Goal: Task Accomplishment & Management: Complete application form

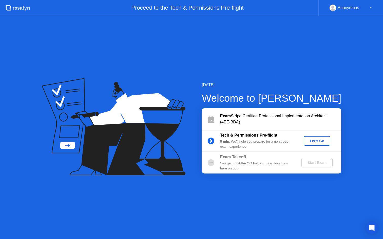
click at [312, 144] on button "Let's Go" at bounding box center [317, 141] width 27 height 10
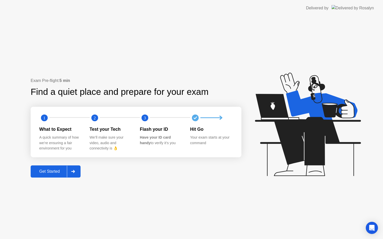
click at [61, 171] on div "Get Started" at bounding box center [49, 172] width 35 height 5
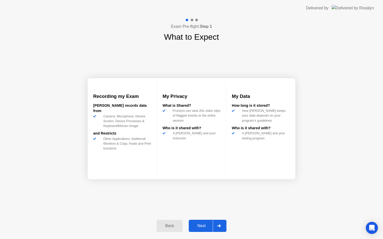
click at [198, 227] on div "Next" at bounding box center [201, 226] width 23 height 5
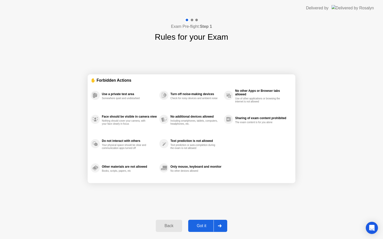
click at [198, 227] on div "Got it" at bounding box center [202, 226] width 24 height 5
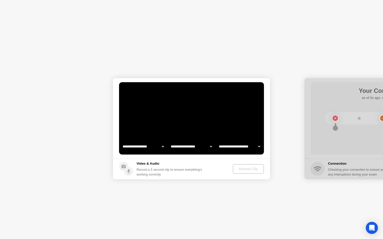
select select "**********"
select select "*******"
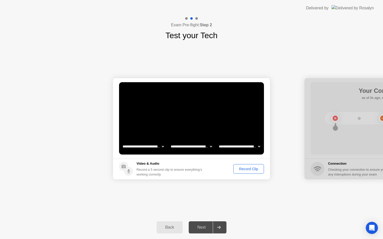
click at [247, 171] on div "Record Clip" at bounding box center [248, 169] width 27 height 4
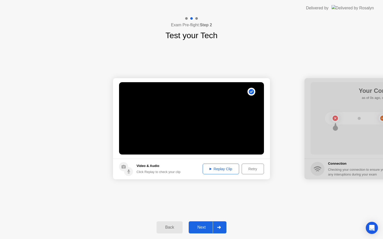
click at [235, 170] on div "Replay Clip" at bounding box center [221, 169] width 33 height 4
click at [199, 232] on button "Next" at bounding box center [208, 228] width 38 height 12
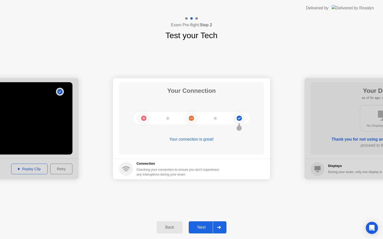
click at [207, 228] on div "Next" at bounding box center [201, 228] width 23 height 5
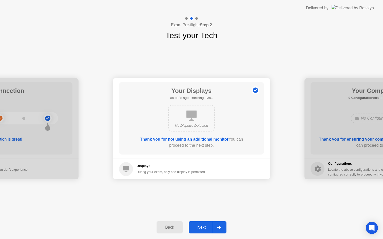
click at [207, 228] on div "Next" at bounding box center [201, 228] width 23 height 5
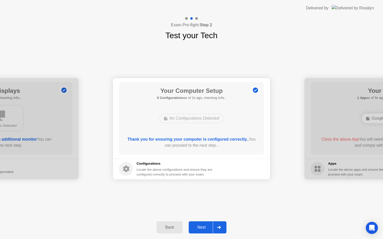
click at [207, 228] on div "Next" at bounding box center [201, 228] width 23 height 5
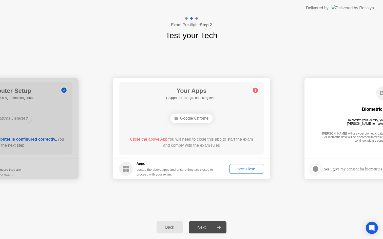
click at [239, 170] on div "Force Close..." at bounding box center [246, 169] width 31 height 4
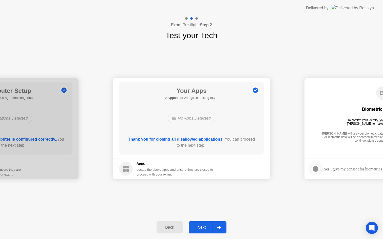
click at [202, 229] on div "Next" at bounding box center [201, 228] width 23 height 5
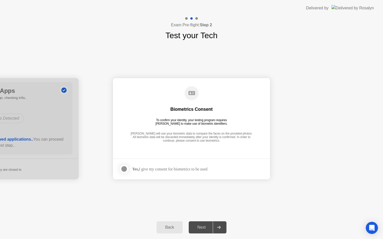
click at [163, 171] on div "Yes, I give my consent for biometrics to be used" at bounding box center [169, 169] width 75 height 5
click at [129, 171] on label at bounding box center [125, 169] width 13 height 10
click at [199, 224] on button "Next" at bounding box center [208, 228] width 38 height 12
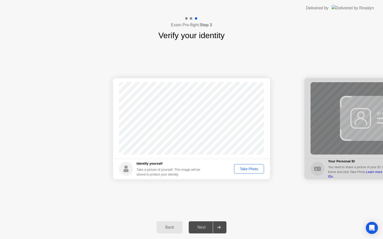
click at [242, 170] on div "Take Photo" at bounding box center [249, 169] width 26 height 4
click at [200, 228] on div "Next" at bounding box center [201, 228] width 23 height 5
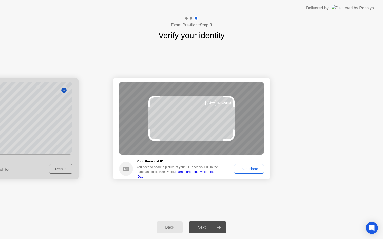
click at [244, 171] on div "Take Photo" at bounding box center [249, 169] width 26 height 4
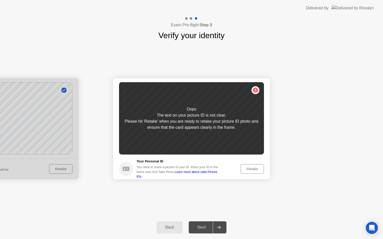
click at [244, 171] on div "Retake" at bounding box center [253, 169] width 20 height 4
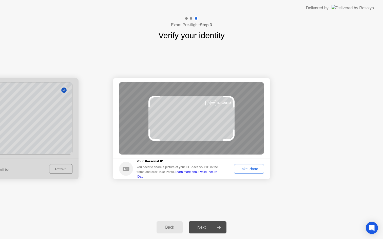
click at [244, 171] on div "Take Photo" at bounding box center [249, 169] width 26 height 4
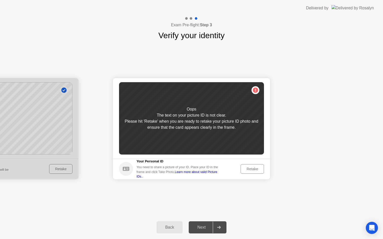
click at [244, 171] on div "Retake" at bounding box center [253, 169] width 20 height 4
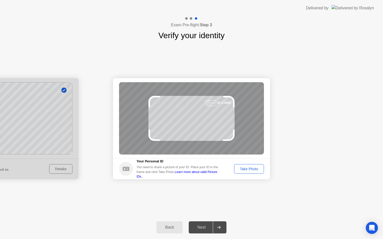
click at [244, 171] on div "Take Photo" at bounding box center [249, 169] width 26 height 4
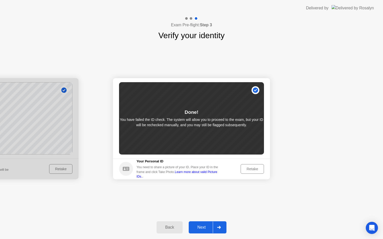
click at [244, 171] on div "Retake" at bounding box center [253, 169] width 20 height 4
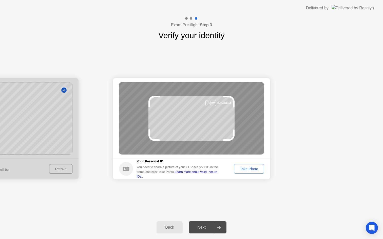
click at [244, 171] on div "Take Photo" at bounding box center [249, 169] width 26 height 4
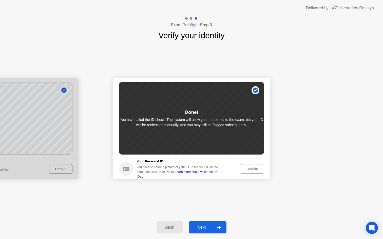
click at [204, 224] on button "Next" at bounding box center [208, 228] width 38 height 12
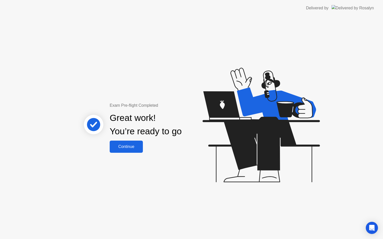
click at [126, 149] on div "Continue" at bounding box center [126, 147] width 30 height 5
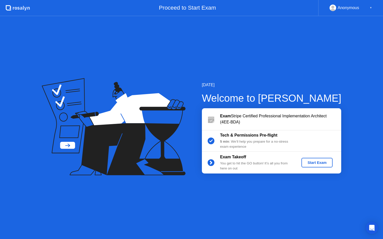
click at [309, 163] on div "Start Exam" at bounding box center [317, 163] width 27 height 4
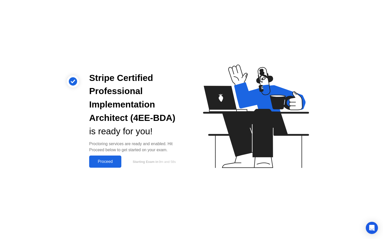
click at [103, 161] on div "Proceed" at bounding box center [105, 162] width 29 height 5
